Goal: Find specific page/section: Find specific page/section

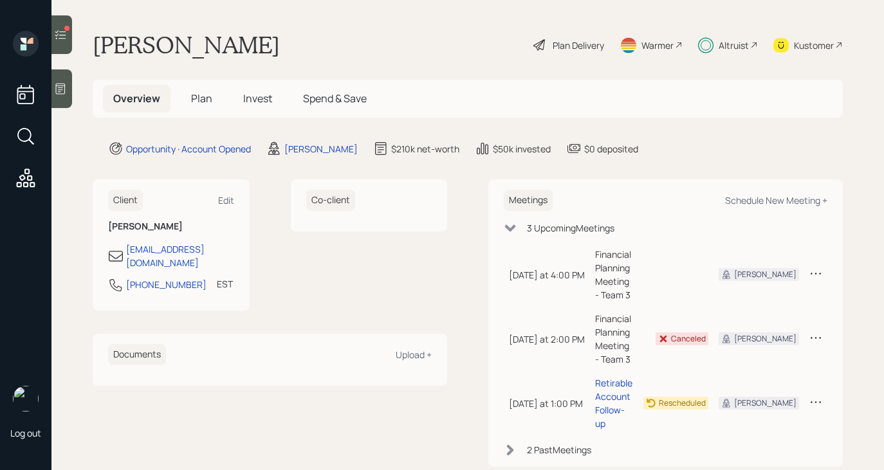
click at [719, 46] on div "Altruist" at bounding box center [734, 46] width 30 height 14
click at [725, 37] on div "Altruist" at bounding box center [728, 45] width 60 height 28
